Goal: Task Accomplishment & Management: Use online tool/utility

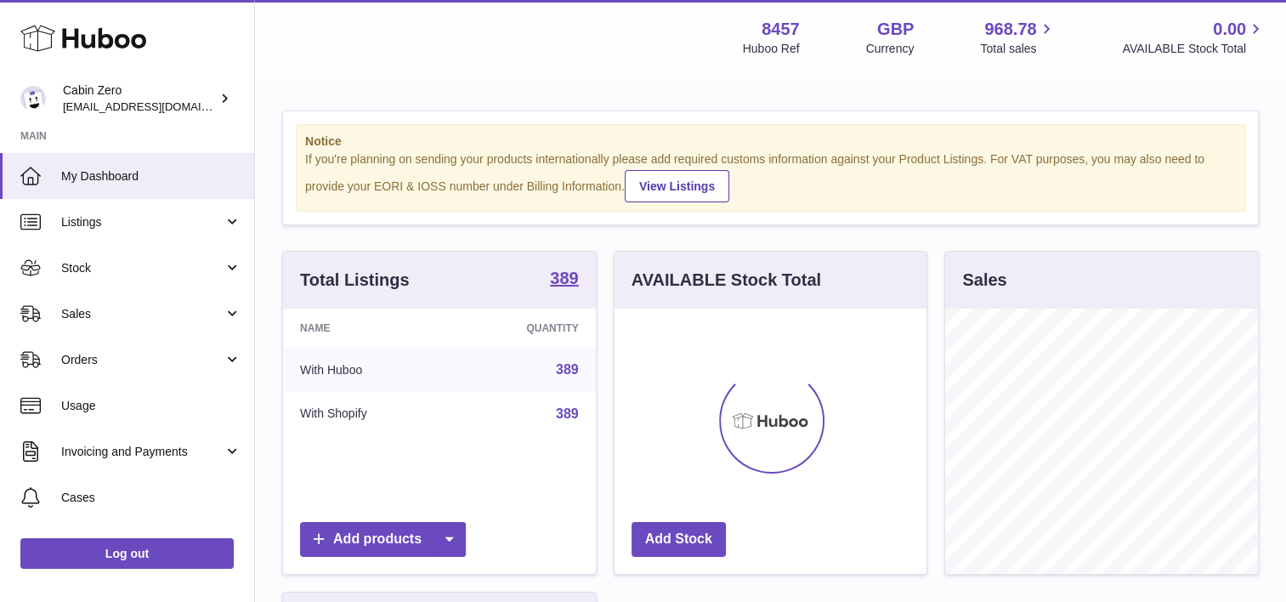
scroll to position [265, 313]
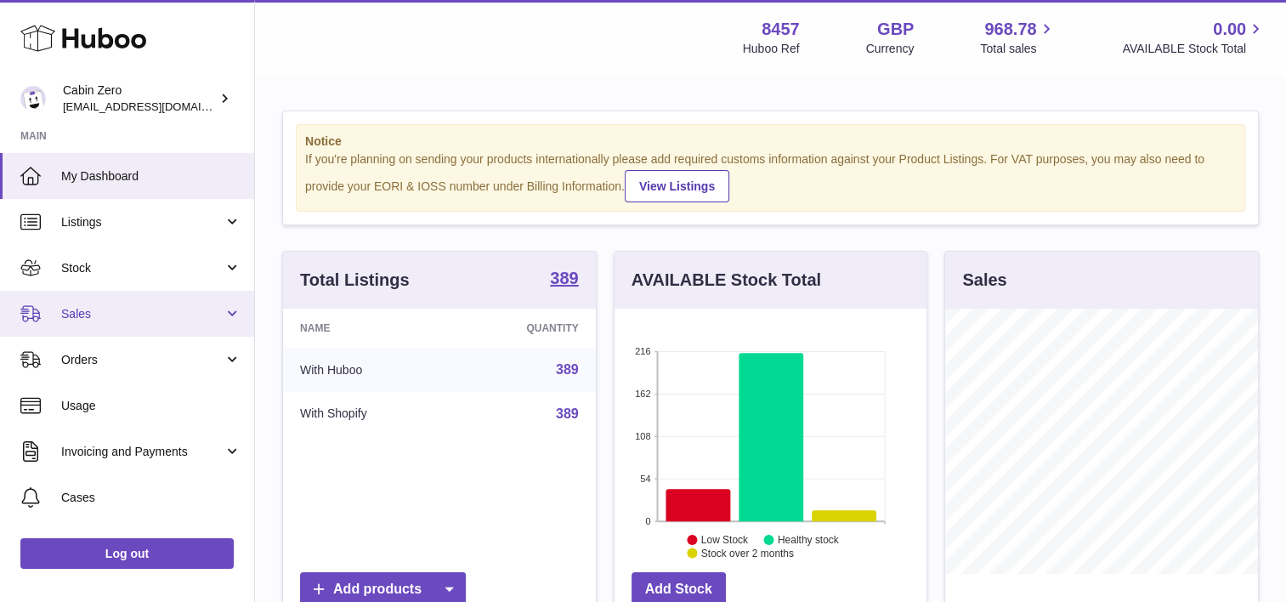
click at [150, 309] on span "Sales" at bounding box center [142, 314] width 162 height 16
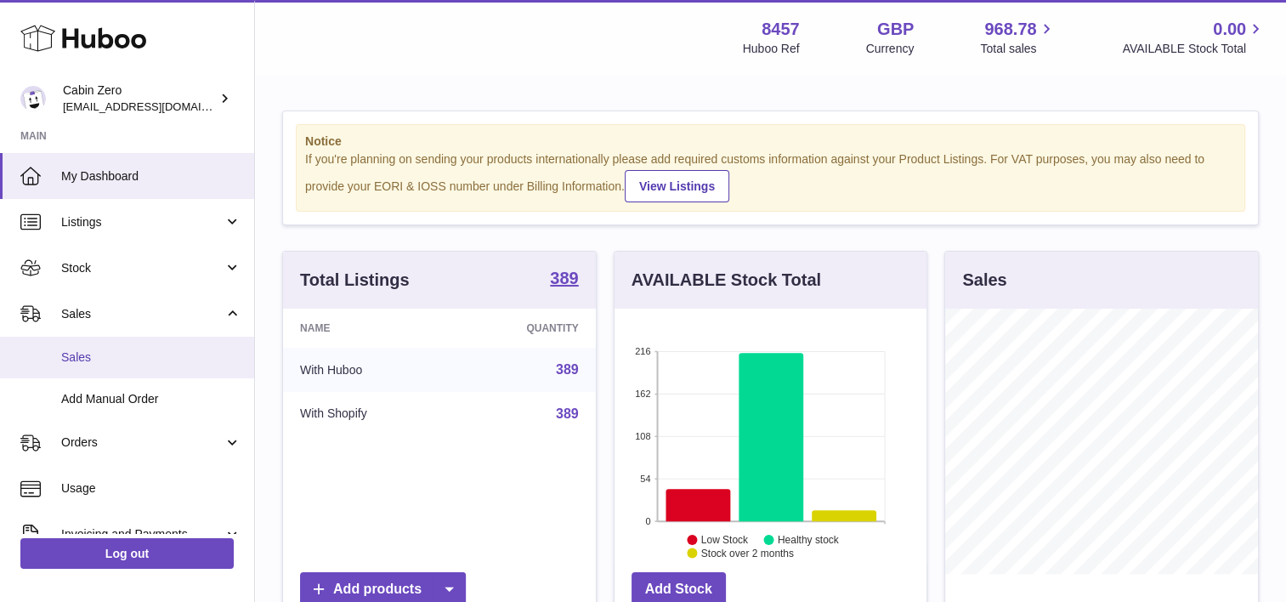
click at [149, 340] on link "Sales" at bounding box center [127, 358] width 254 height 42
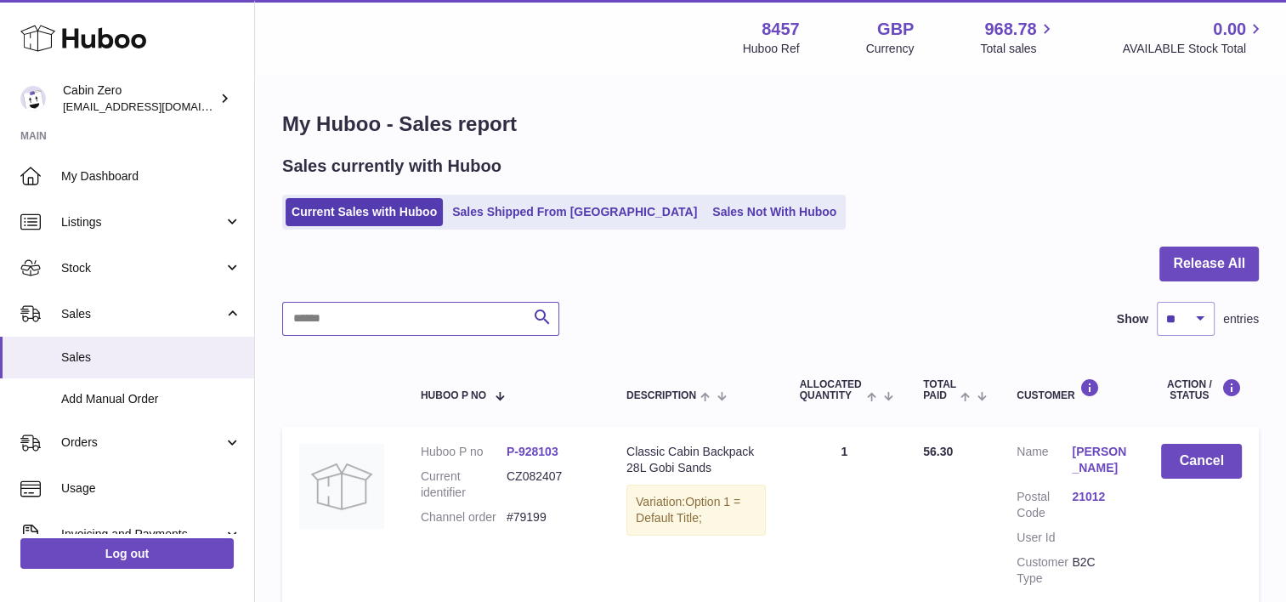
click at [313, 324] on input "text" at bounding box center [420, 319] width 277 height 34
type input "*****"
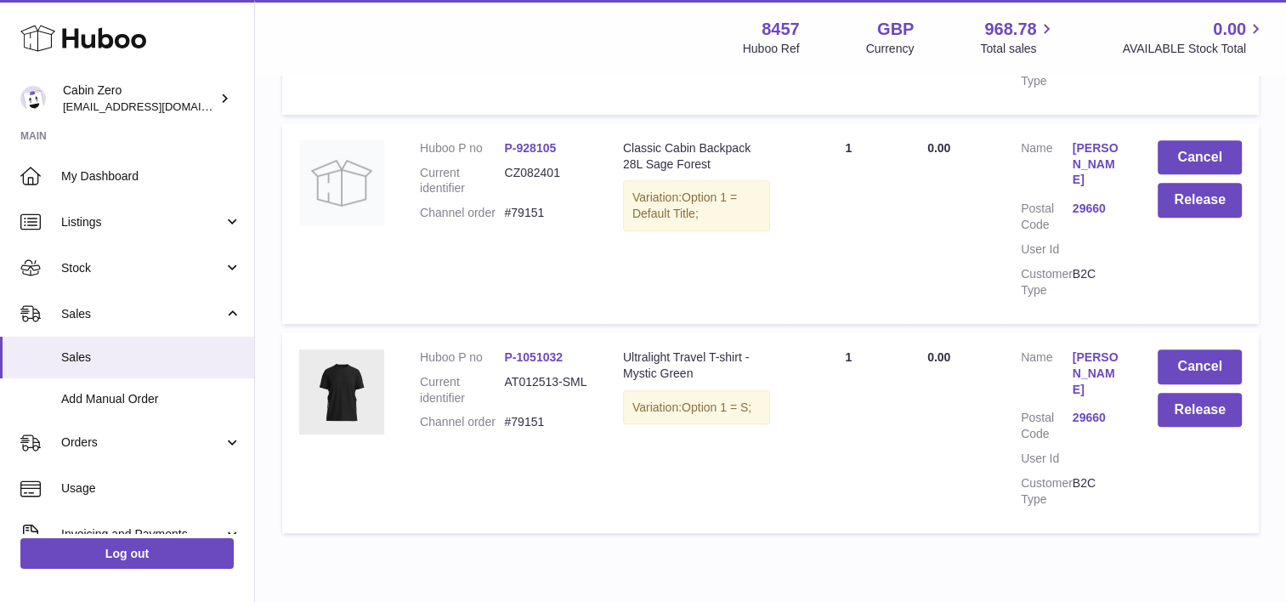
scroll to position [730, 0]
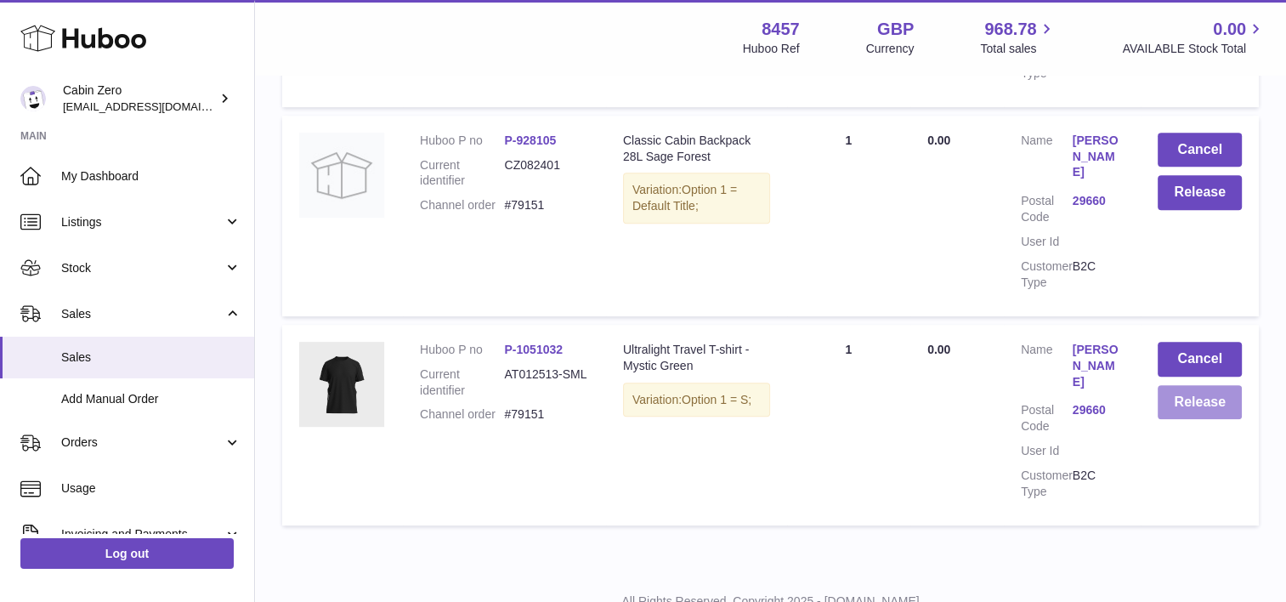
click at [1191, 385] on button "Release" at bounding box center [1199, 402] width 84 height 35
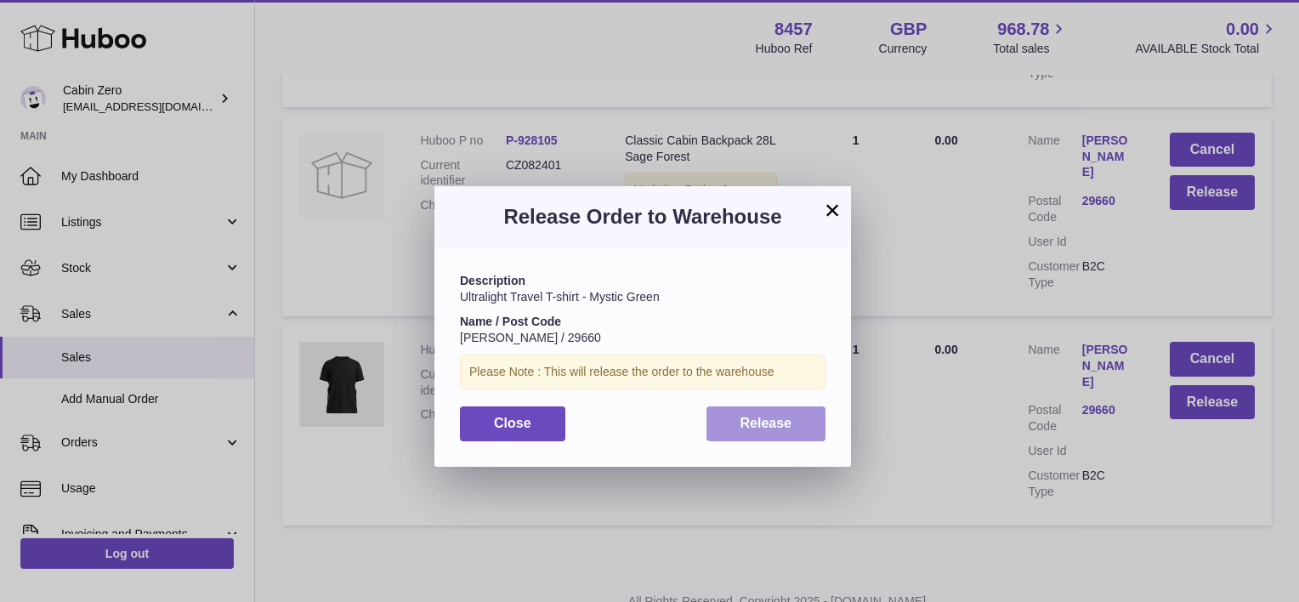
click at [778, 416] on span "Release" at bounding box center [766, 423] width 52 height 14
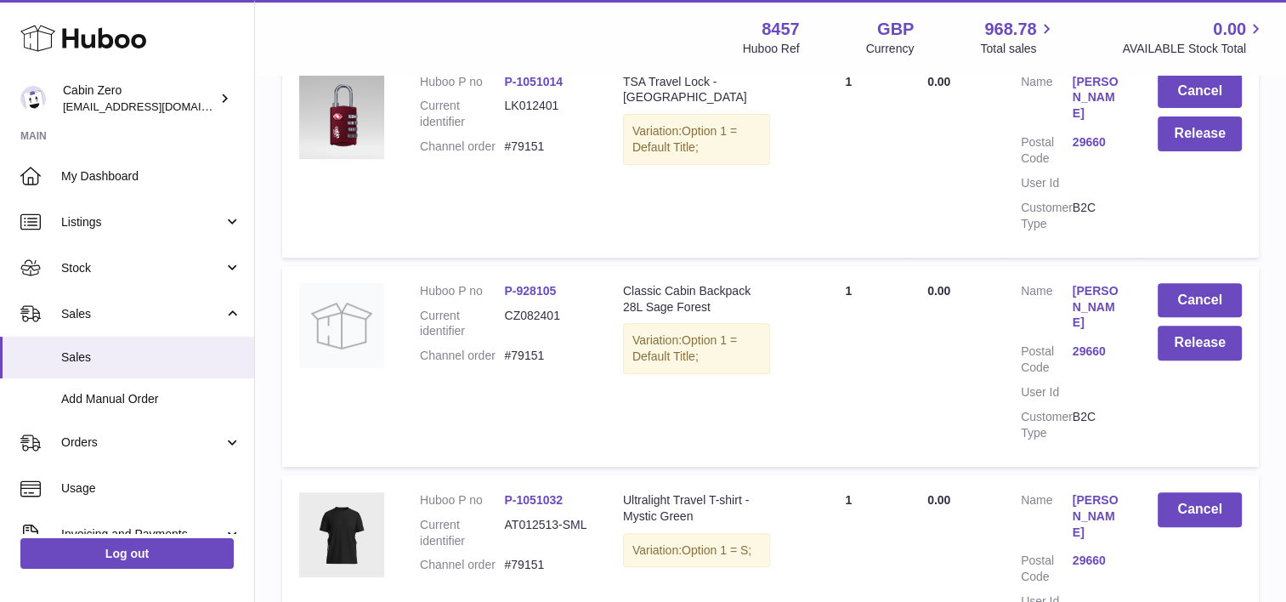
scroll to position [560, 0]
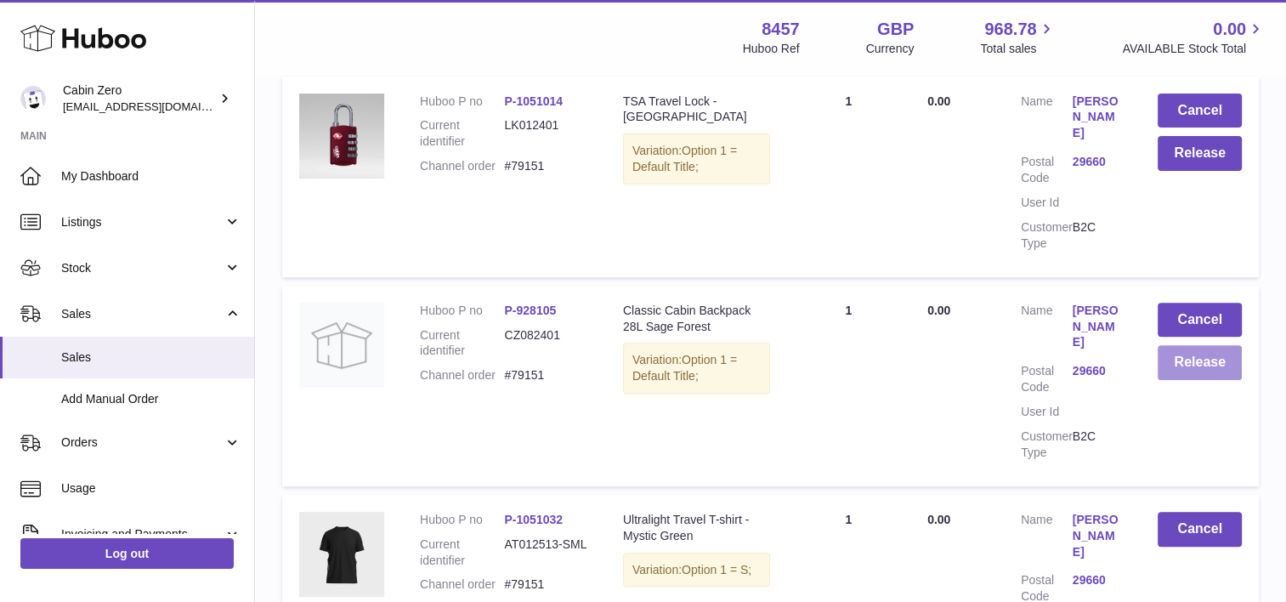
click at [1224, 345] on button "Release" at bounding box center [1199, 362] width 84 height 35
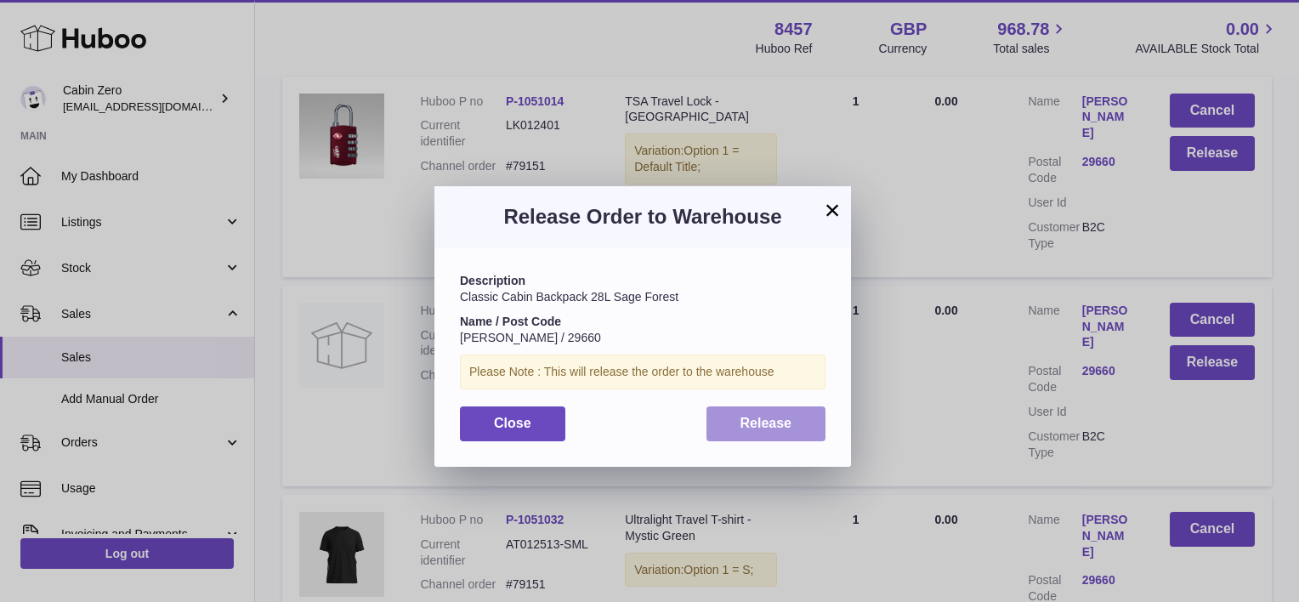
click at [768, 435] on button "Release" at bounding box center [766, 423] width 120 height 35
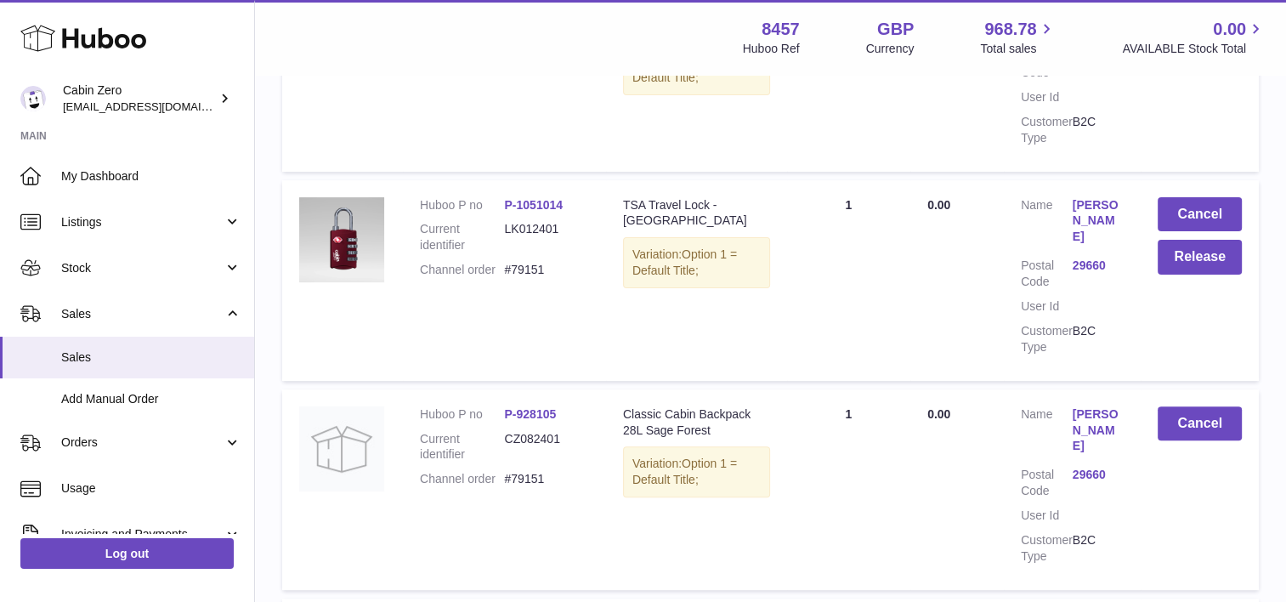
scroll to position [390, 0]
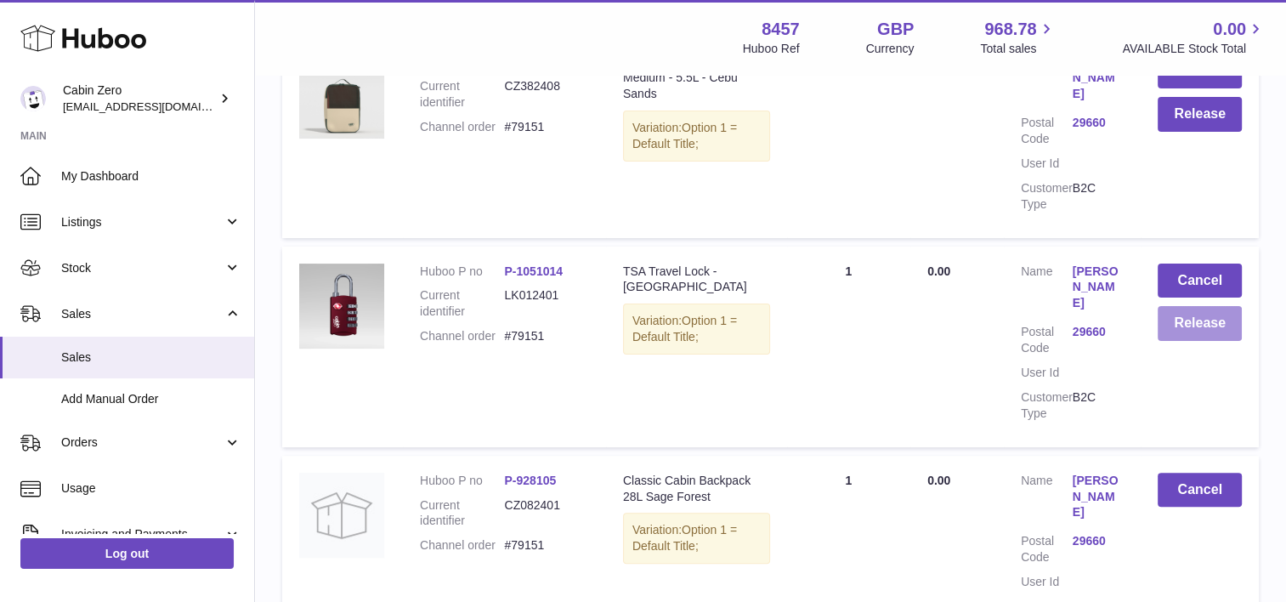
click at [1190, 320] on button "Release" at bounding box center [1199, 323] width 84 height 35
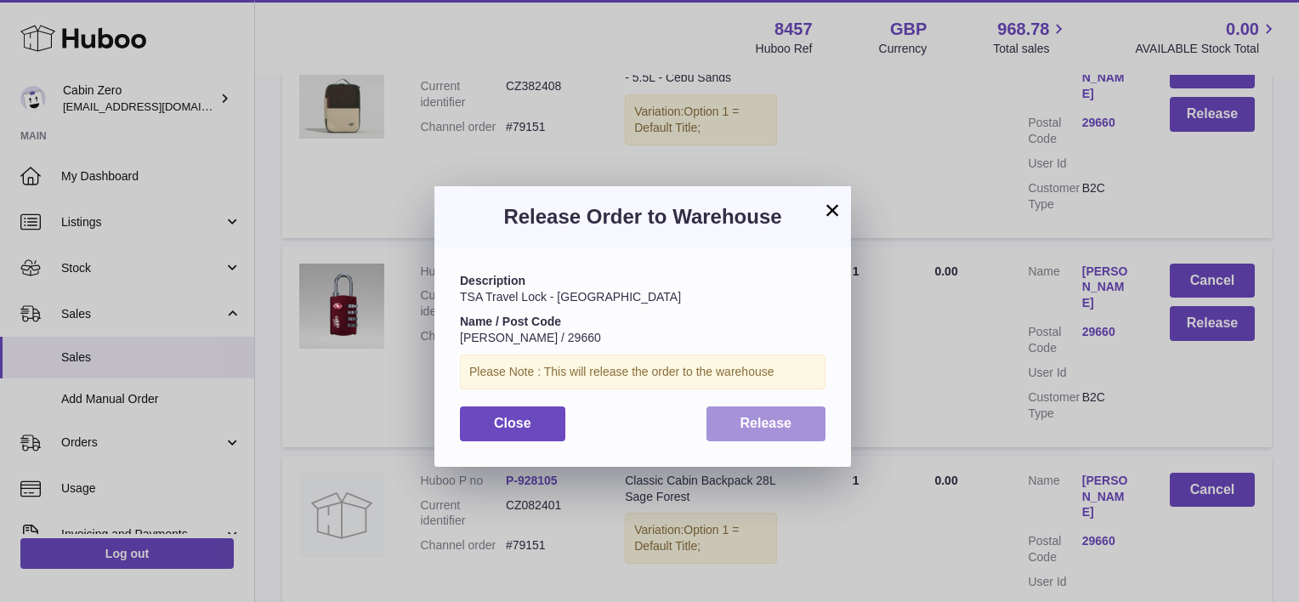
click at [786, 416] on span "Release" at bounding box center [766, 423] width 52 height 14
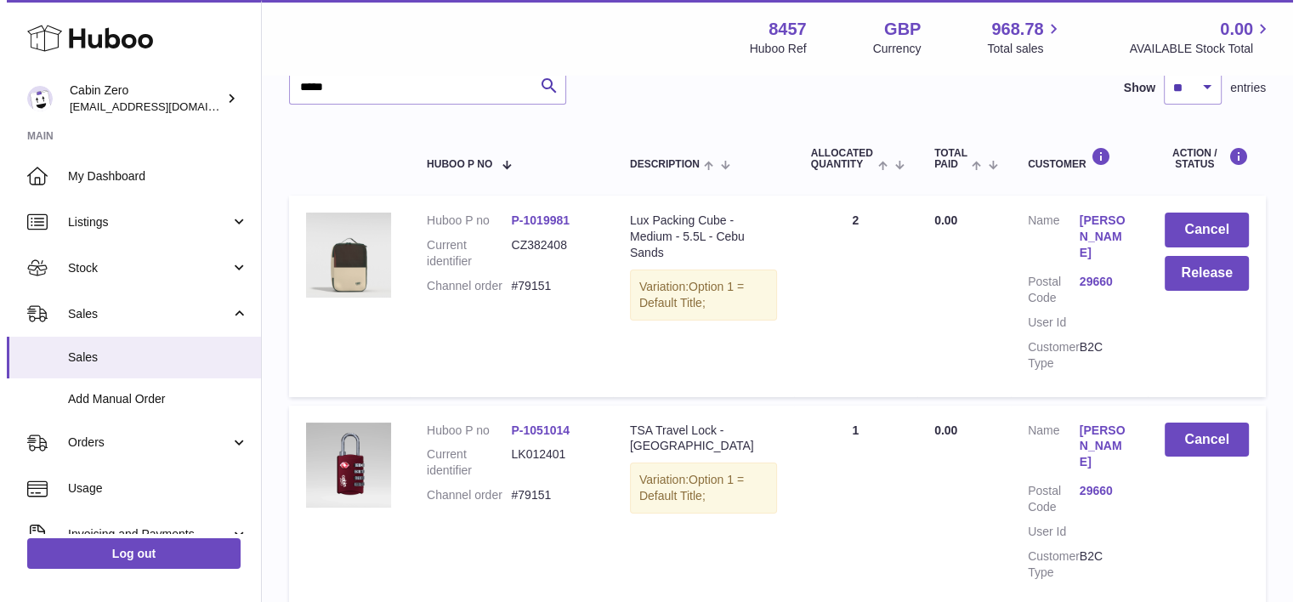
scroll to position [220, 0]
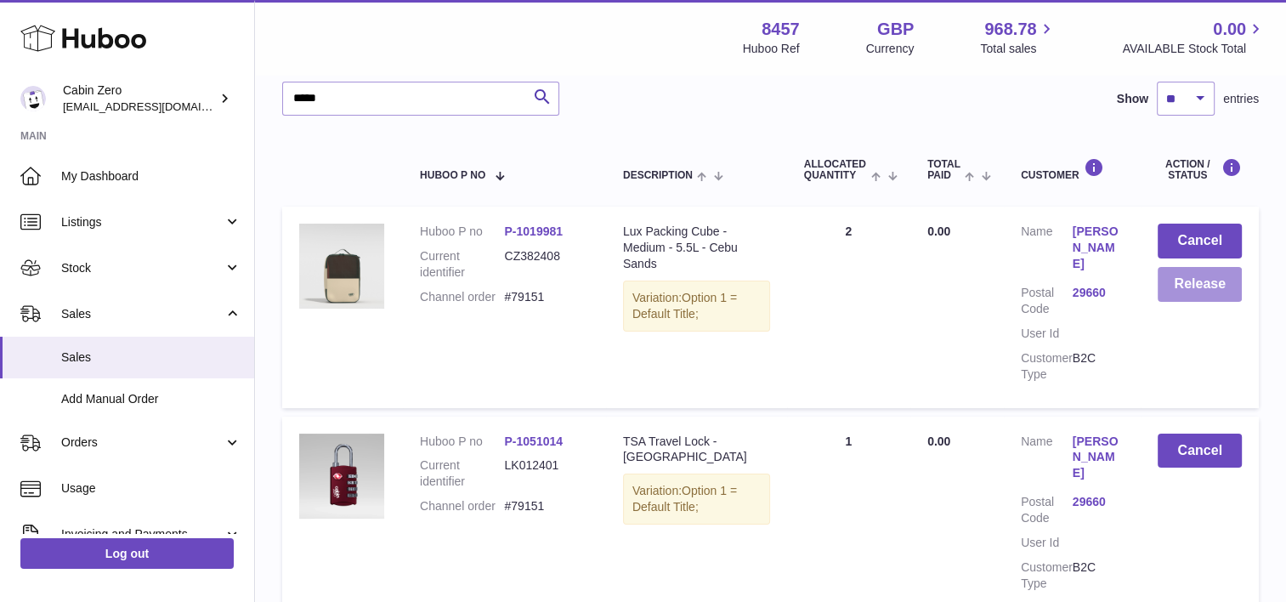
click at [1214, 286] on button "Release" at bounding box center [1199, 284] width 84 height 35
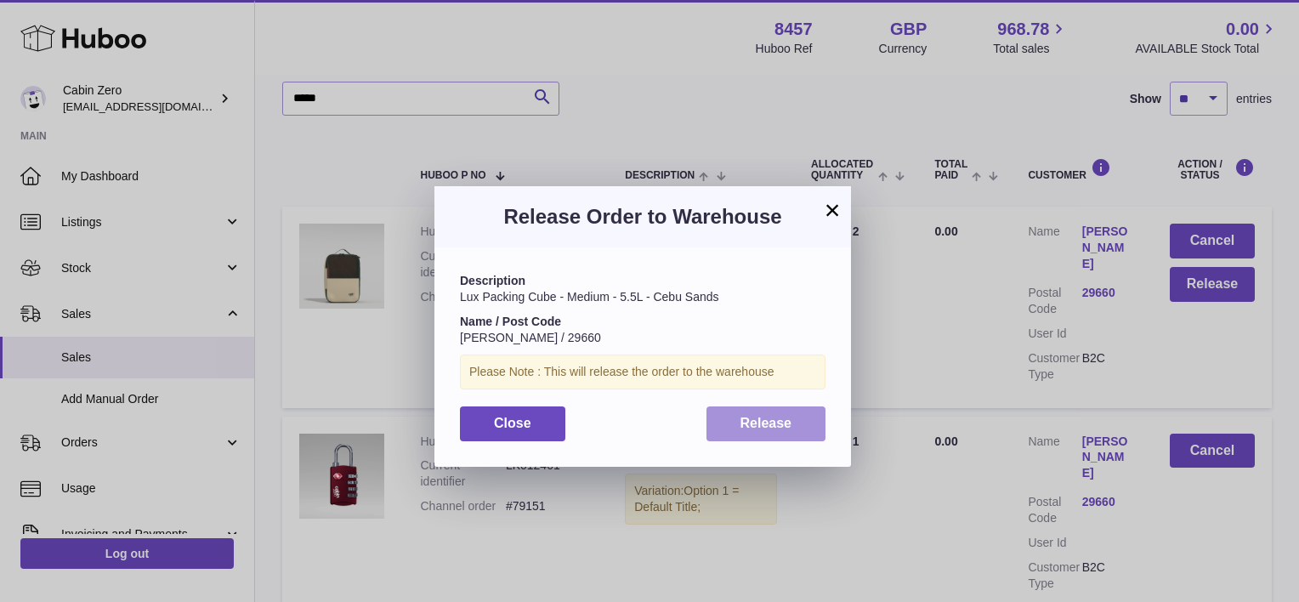
click at [766, 432] on button "Release" at bounding box center [766, 423] width 120 height 35
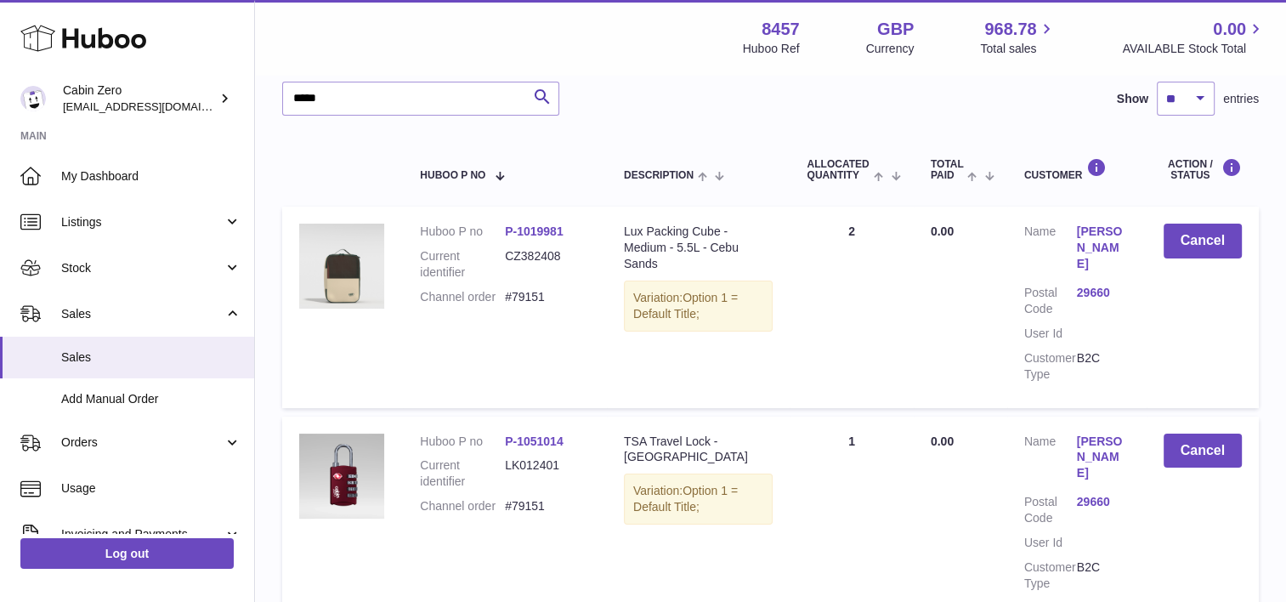
click at [1097, 235] on link "[PERSON_NAME]" at bounding box center [1103, 248] width 53 height 48
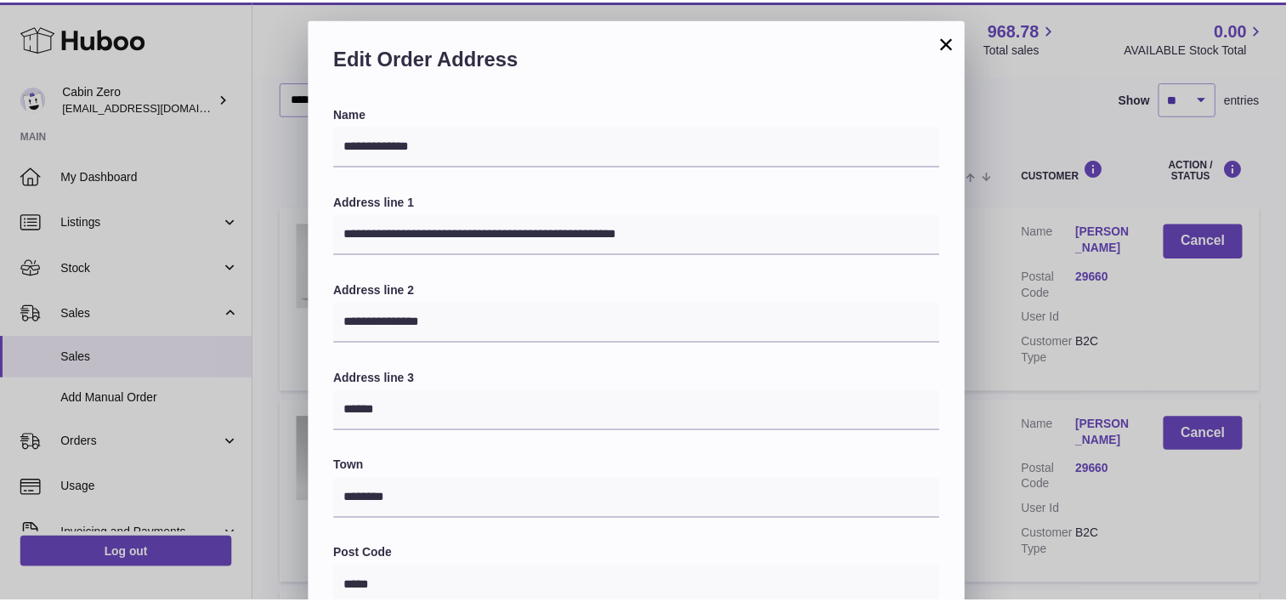
scroll to position [0, 0]
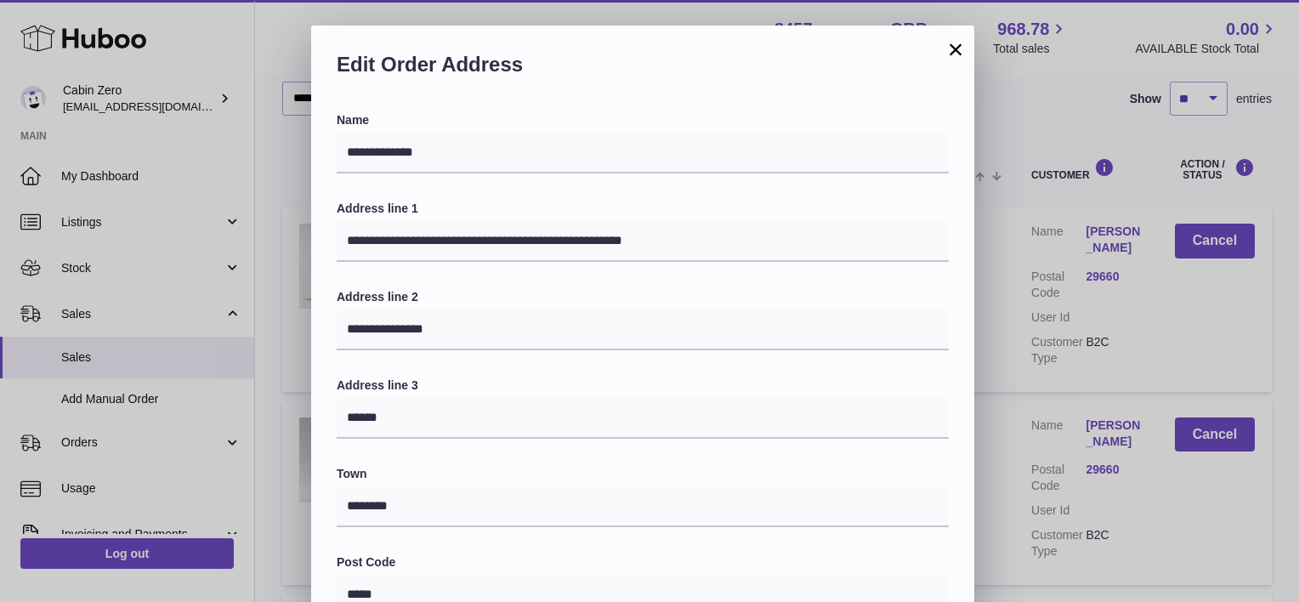
click at [958, 56] on button "×" at bounding box center [955, 49] width 20 height 20
